Goal: Task Accomplishment & Management: Manage account settings

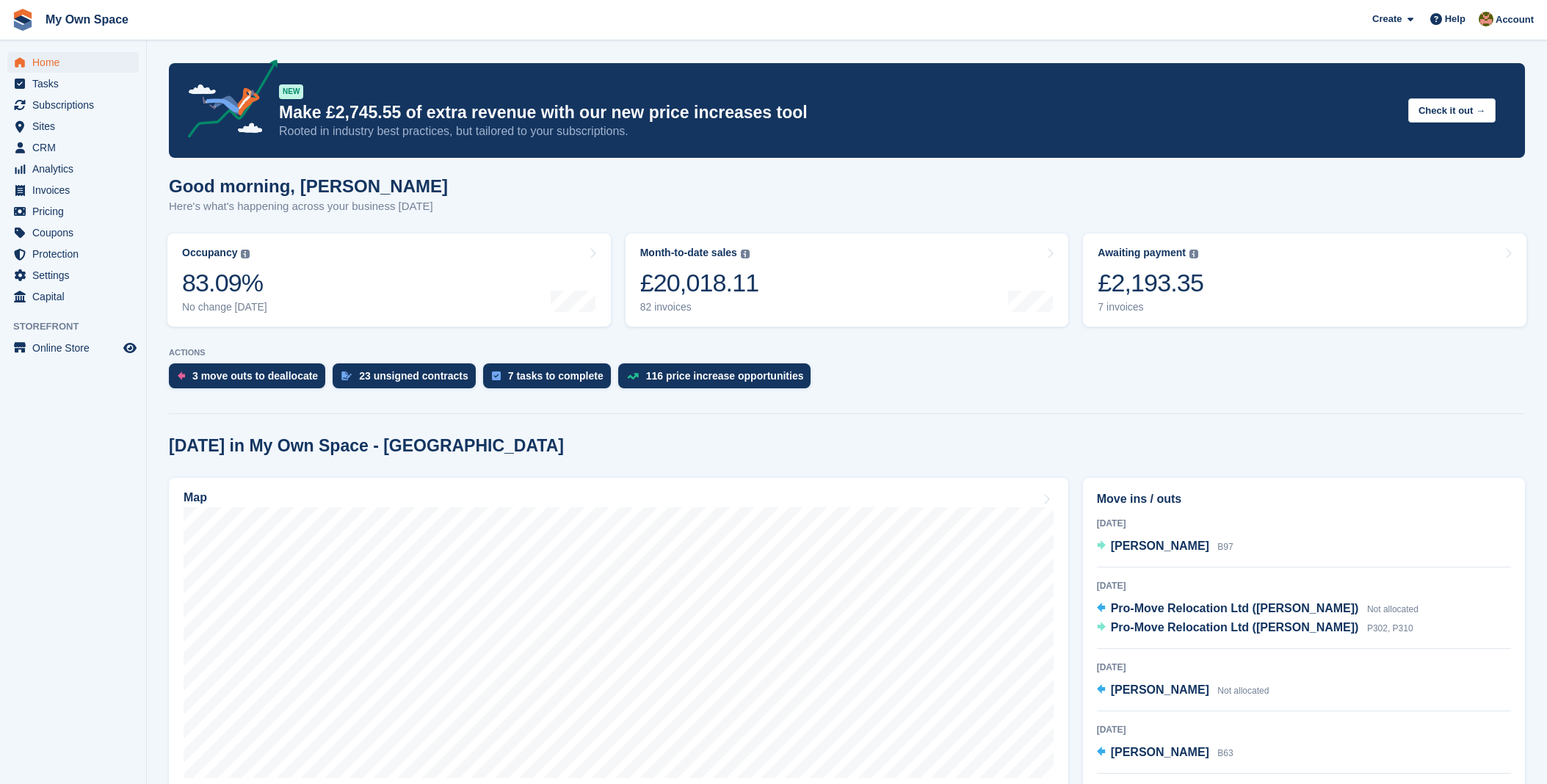
scroll to position [82, 0]
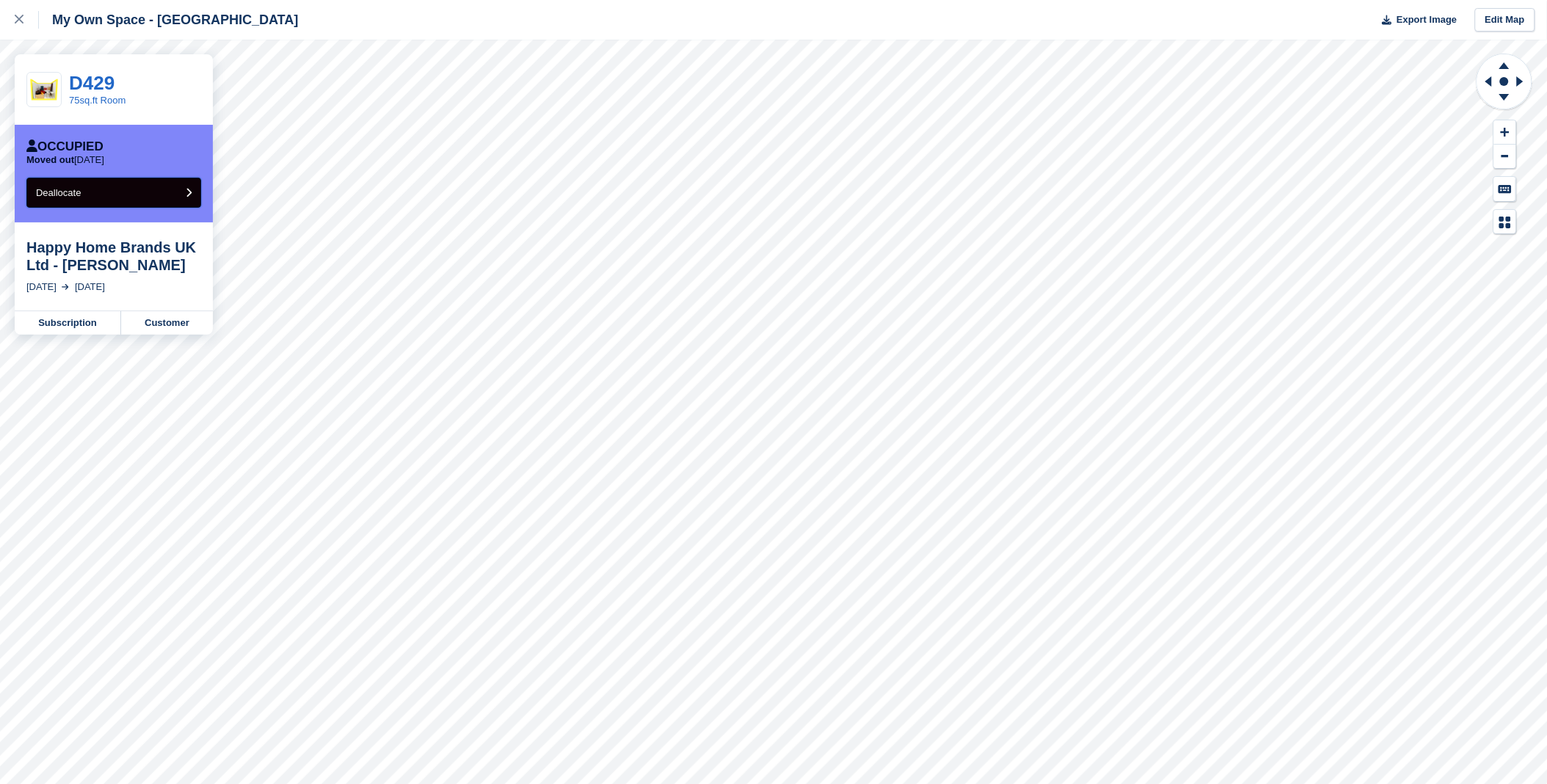
click at [100, 180] on button "Deallocate" at bounding box center [114, 192] width 175 height 30
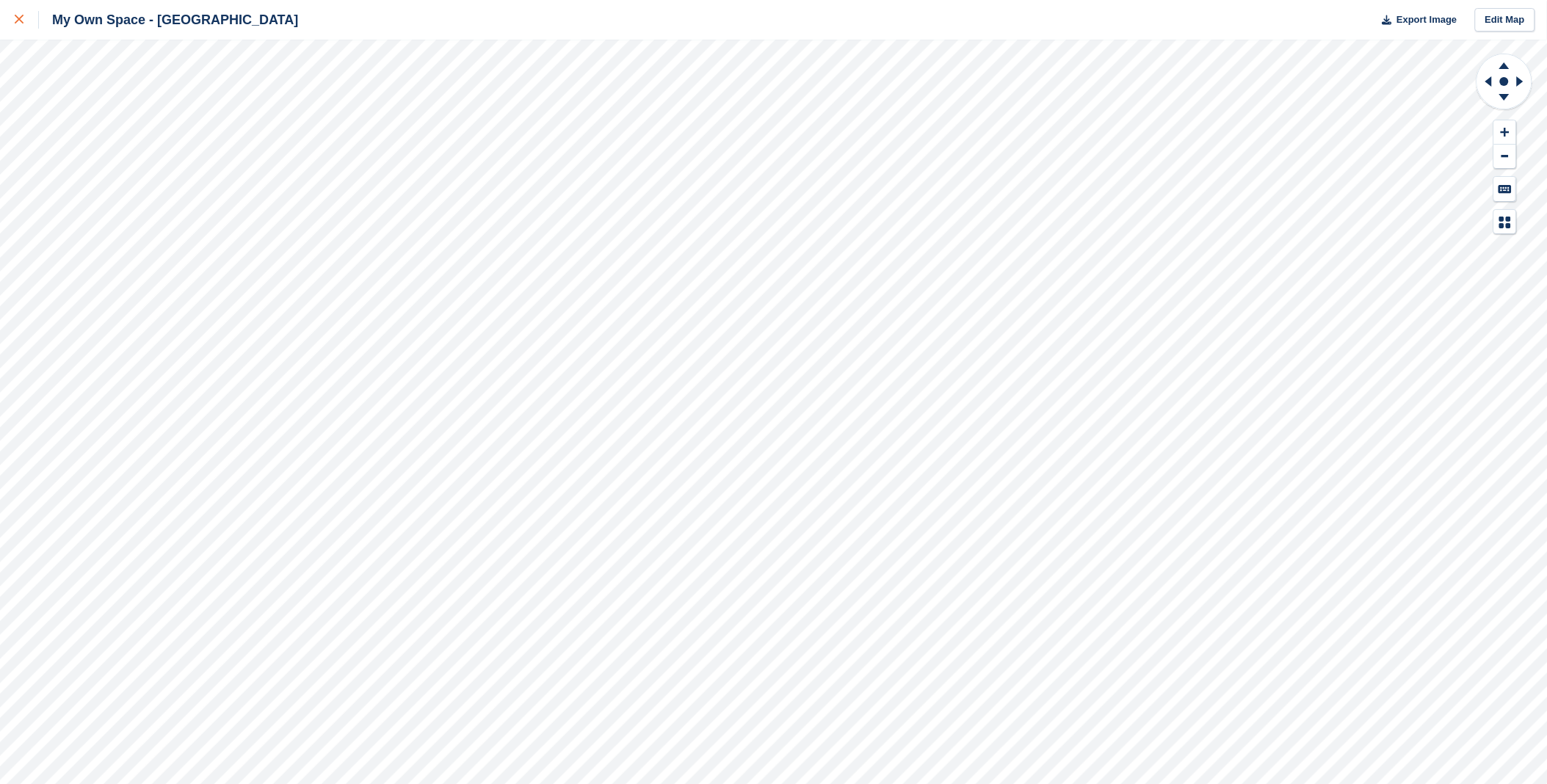
click at [25, 17] on div at bounding box center [27, 20] width 25 height 18
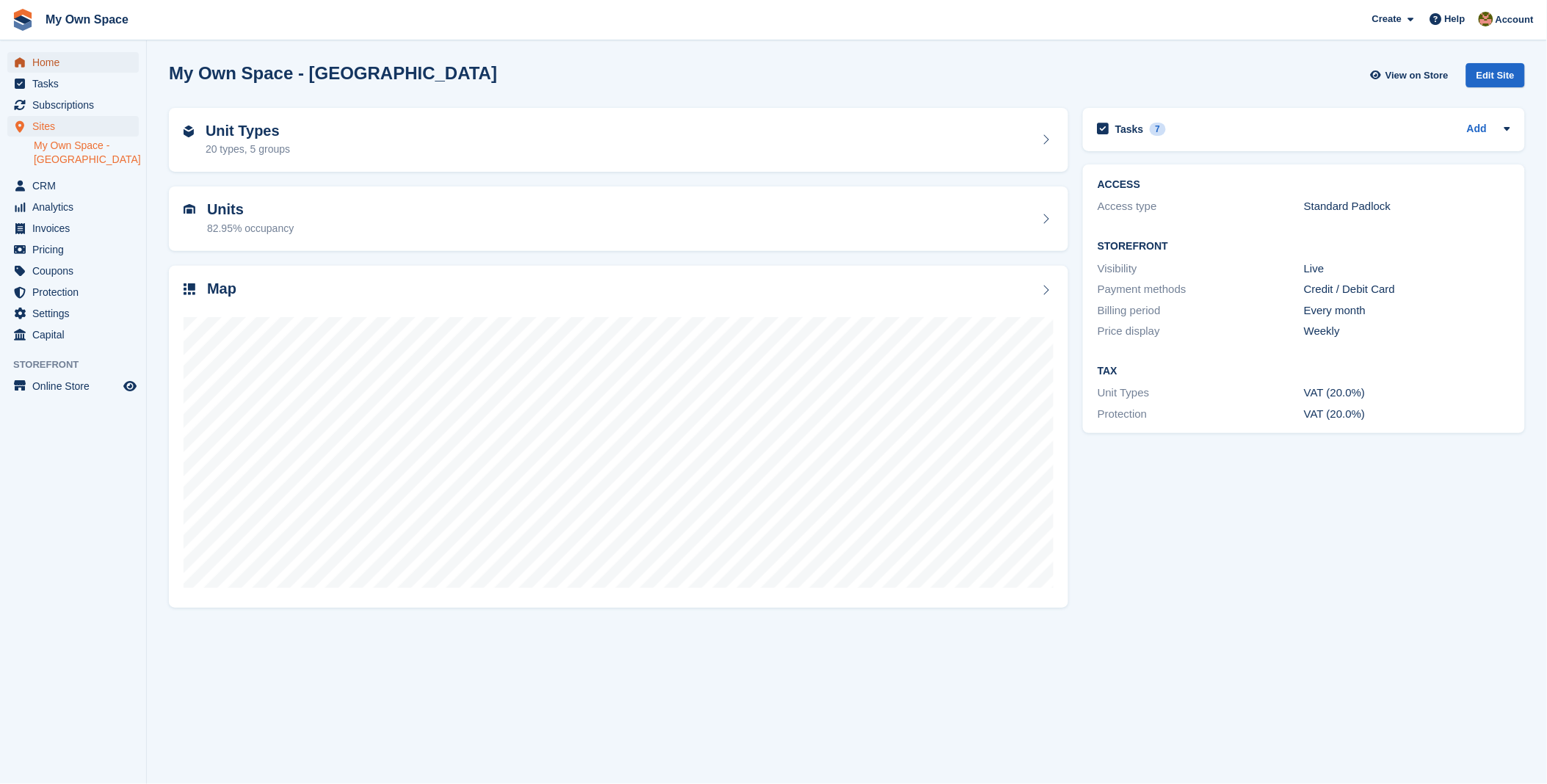
click at [68, 66] on span "Home" at bounding box center [76, 62] width 88 height 21
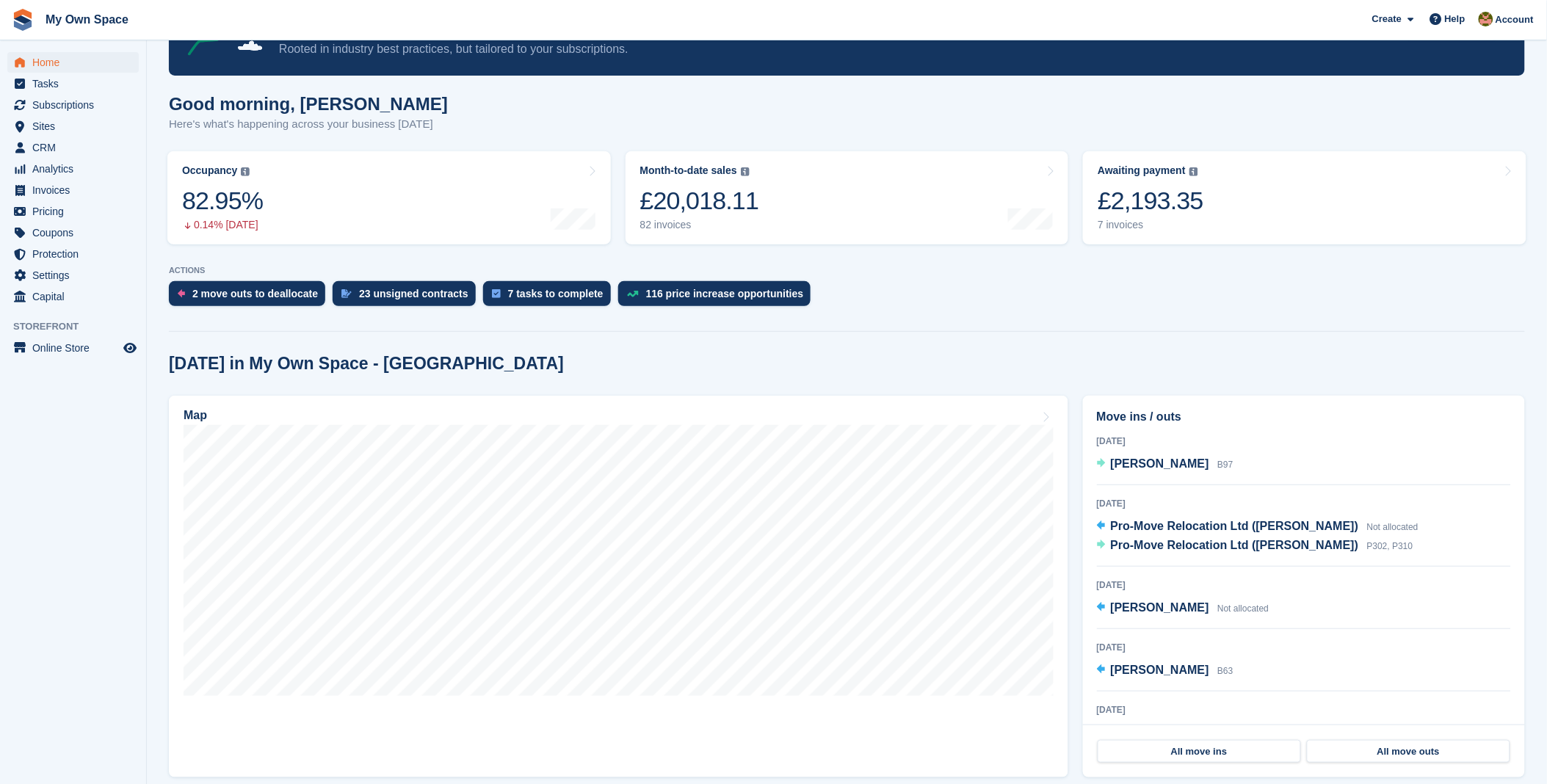
scroll to position [82, 0]
click at [41, 62] on span "Home" at bounding box center [76, 62] width 88 height 21
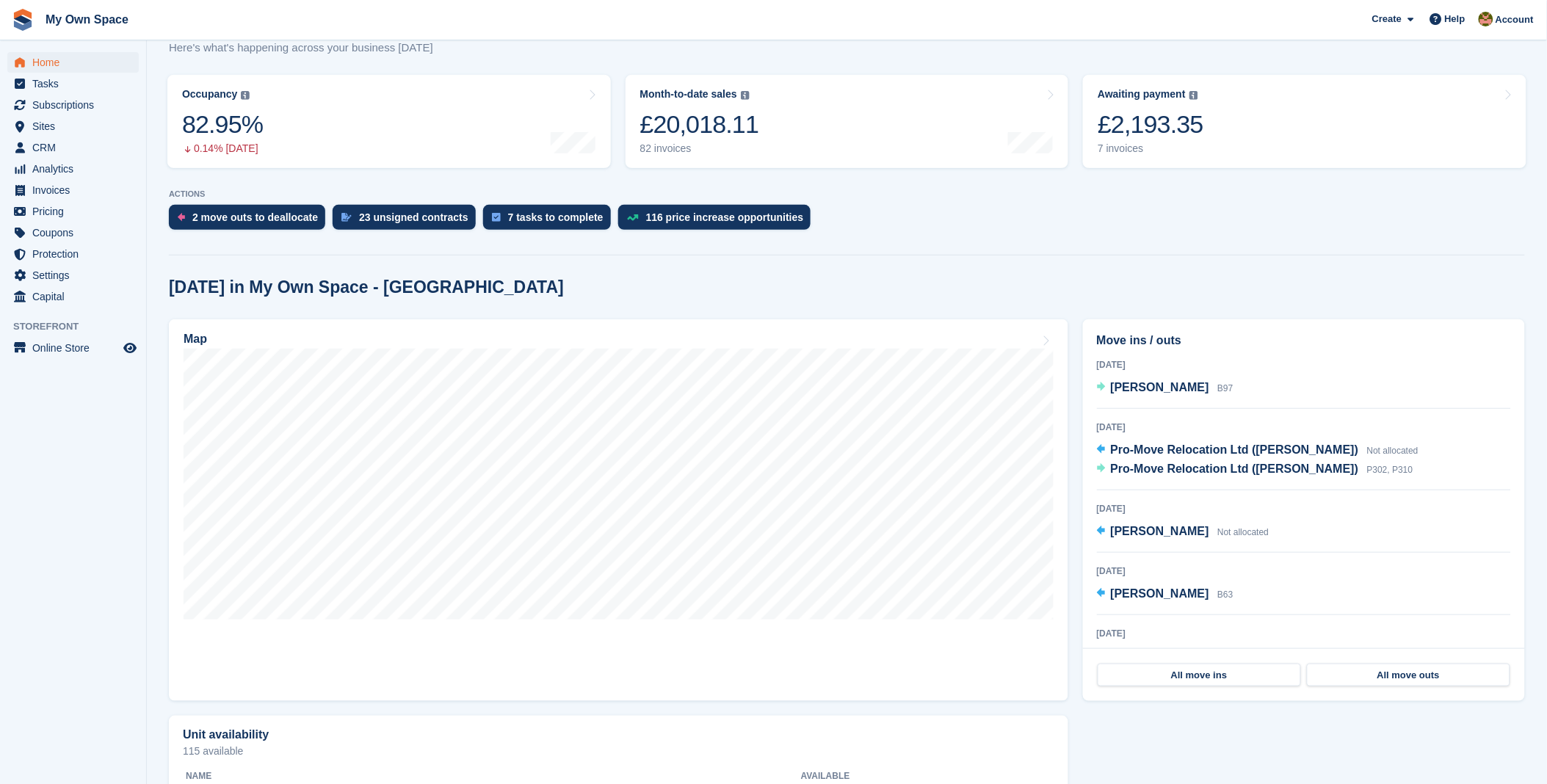
scroll to position [163, 0]
